Goal: Information Seeking & Learning: Compare options

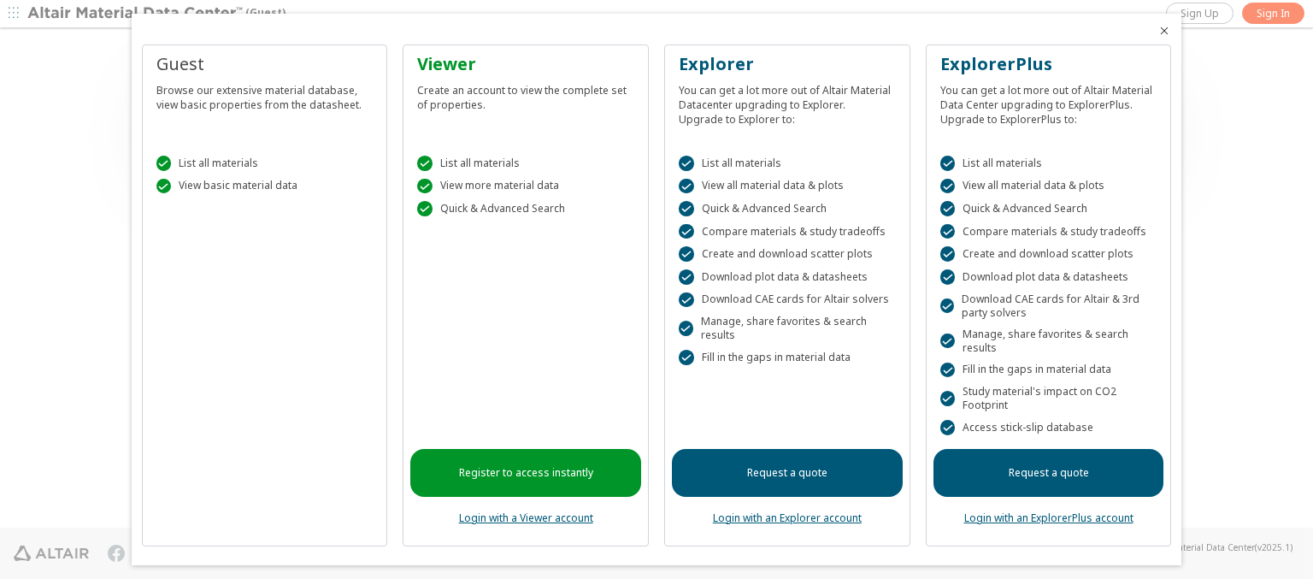
click at [1157, 31] on icon "Close" at bounding box center [1164, 31] width 14 height 14
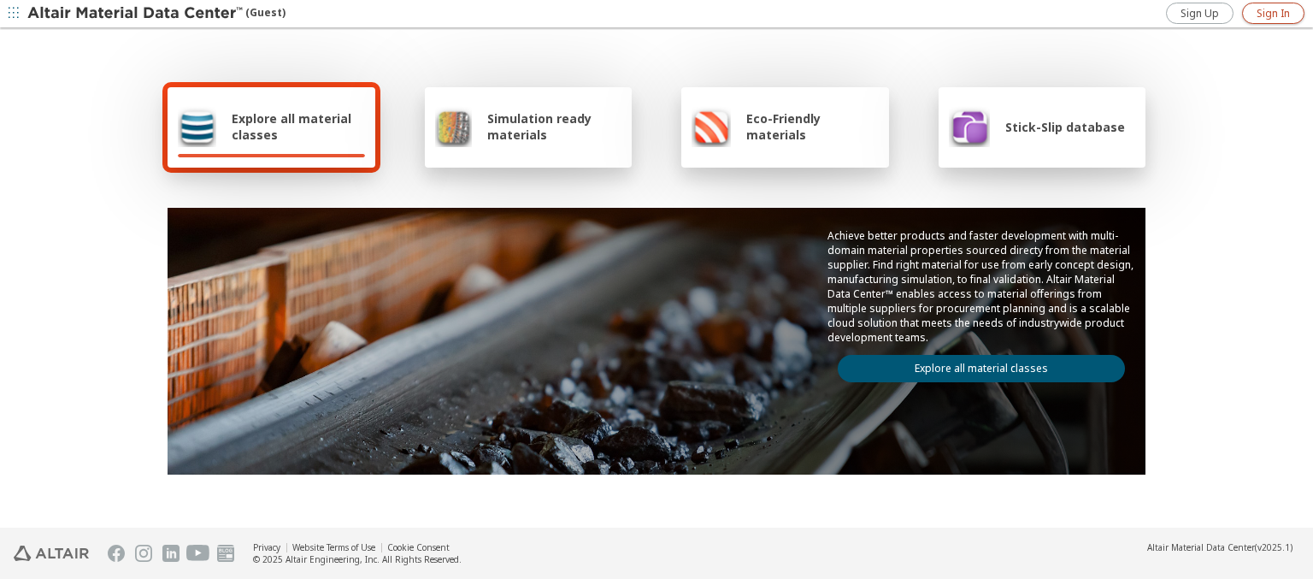
click at [1273, 13] on span "Sign In" at bounding box center [1273, 14] width 33 height 14
click at [136, 14] on img at bounding box center [136, 13] width 218 height 17
click at [292, 127] on span "Explore all material classes" at bounding box center [298, 126] width 133 height 32
click at [975, 364] on link "Explore all material classes" at bounding box center [981, 368] width 287 height 27
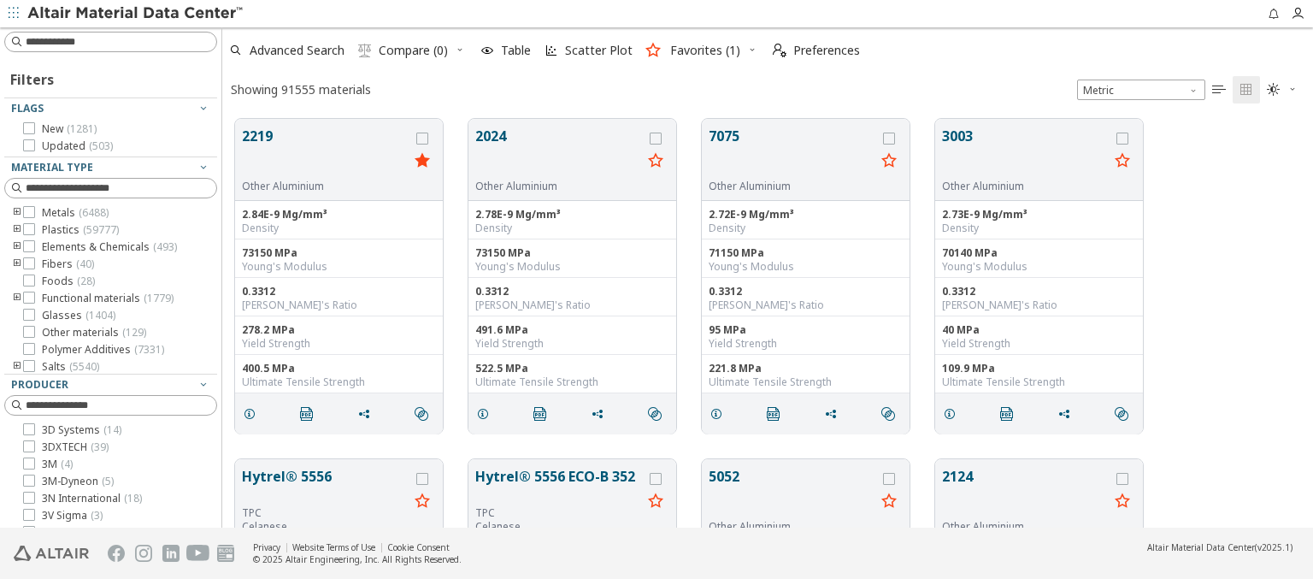
scroll to position [409, 1077]
click at [424, 138] on icon "grid" at bounding box center [422, 139] width 12 height 12
click at [657, 138] on icon "grid" at bounding box center [656, 139] width 12 height 12
click at [414, 50] on span "Compare (2)" at bounding box center [413, 50] width 69 height 12
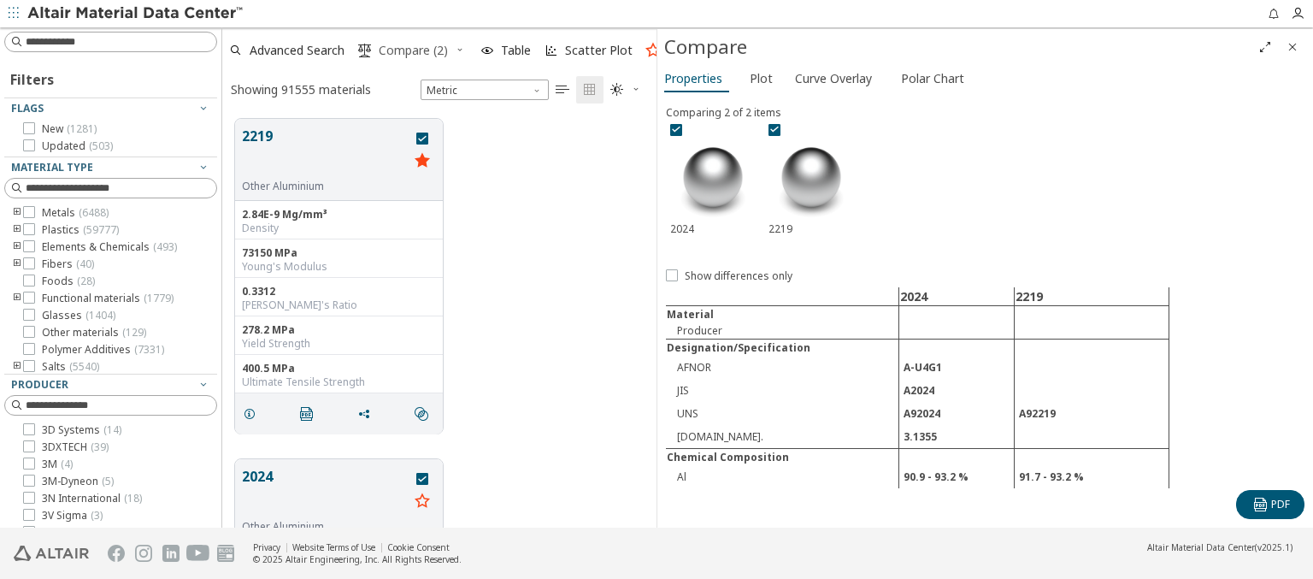
scroll to position [409, 421]
click at [833, 78] on span "Curve Overlay" at bounding box center [833, 78] width 77 height 27
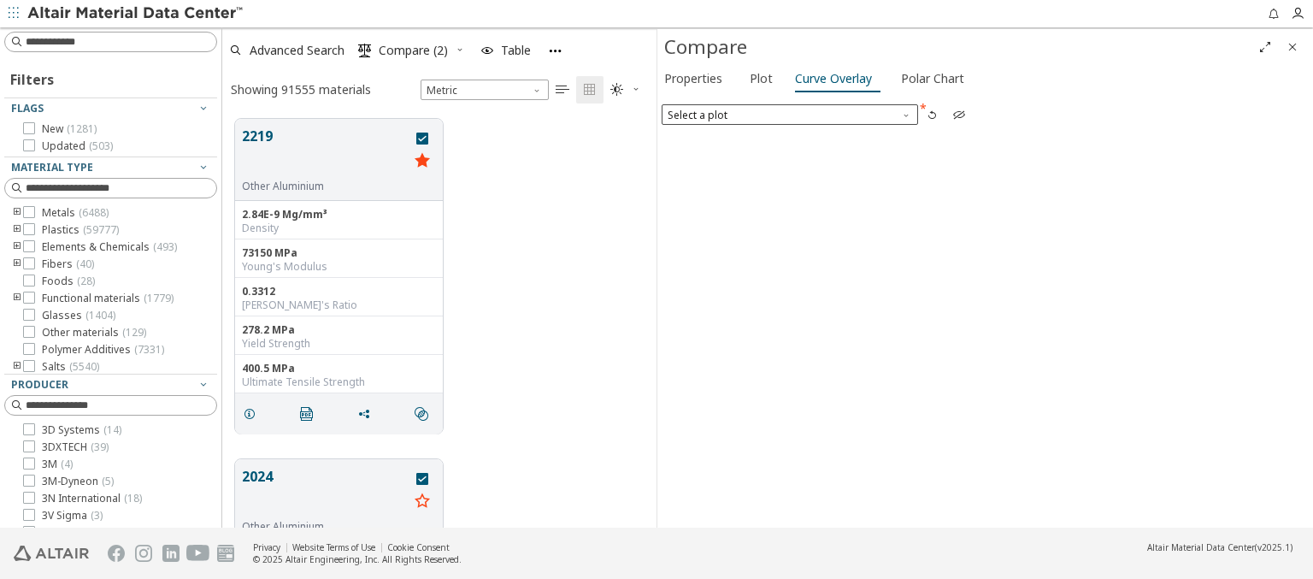
click at [789, 114] on span "Select a plot" at bounding box center [790, 114] width 256 height 21
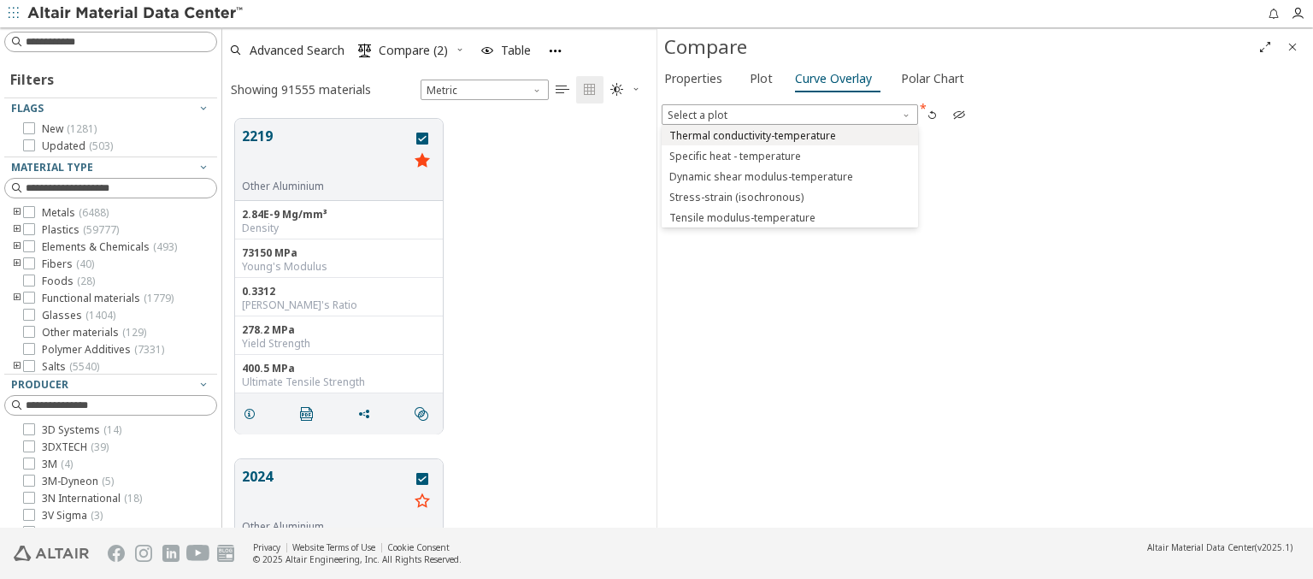
click at [789, 134] on span "Thermal conductivity-temperature" at bounding box center [752, 136] width 167 height 14
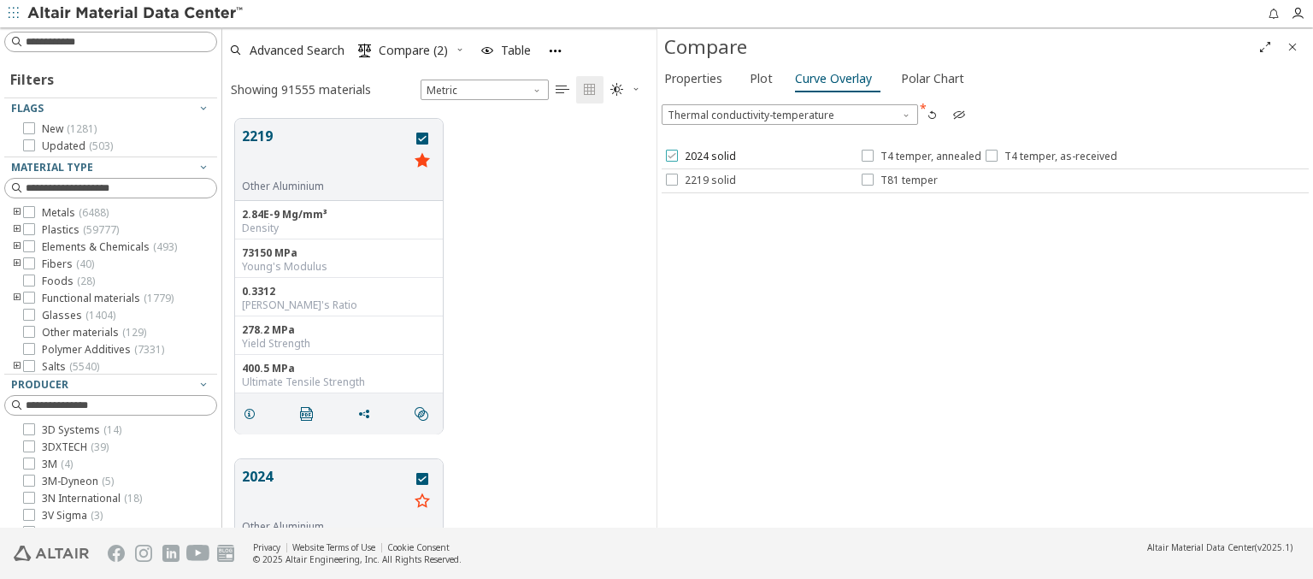
click at [699, 156] on span "2024 solid" at bounding box center [710, 157] width 51 height 14
click at [920, 156] on span "T4 temper, annealed" at bounding box center [930, 157] width 101 height 14
click at [1047, 156] on span "T4 temper, as-received" at bounding box center [1060, 157] width 113 height 14
click at [699, 180] on span "2219 solid" at bounding box center [710, 181] width 51 height 14
click at [898, 180] on span "T81 temper" at bounding box center [908, 181] width 57 height 14
